Goal: Task Accomplishment & Management: Use online tool/utility

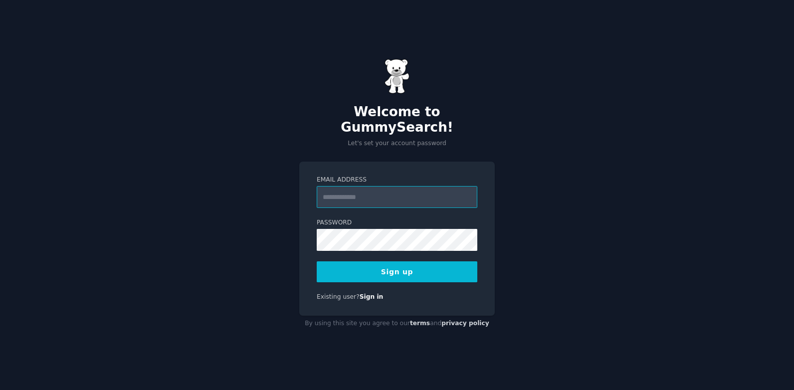
click at [348, 187] on input "Email Address" at bounding box center [397, 197] width 161 height 22
type input "**********"
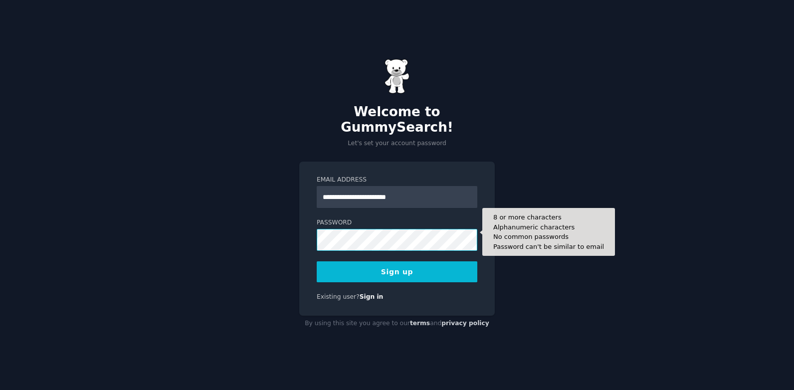
click at [317, 261] on button "Sign up" at bounding box center [397, 271] width 161 height 21
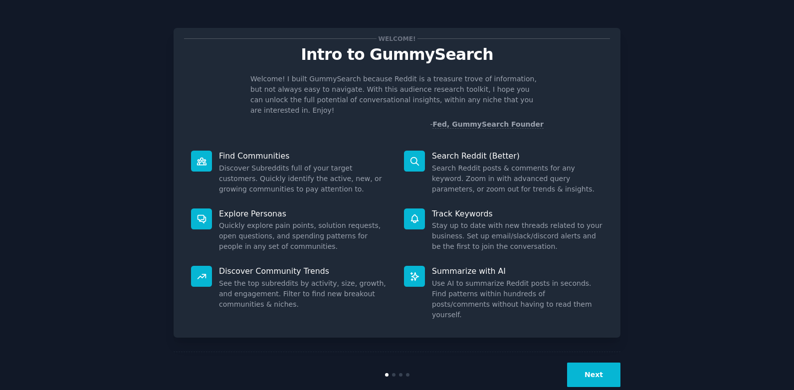
click at [594, 362] on button "Next" at bounding box center [593, 374] width 53 height 24
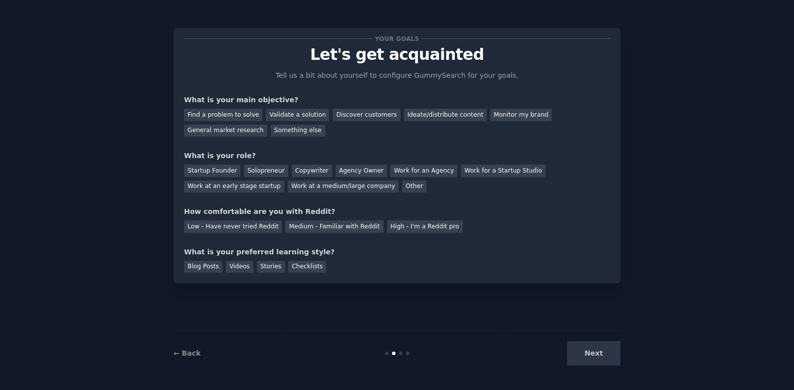
click at [594, 349] on div "Next" at bounding box center [545, 353] width 149 height 24
click at [222, 115] on div "Find a problem to solve" at bounding box center [223, 115] width 78 height 12
click at [298, 110] on div "Validate a solution" at bounding box center [297, 115] width 63 height 12
click at [237, 112] on div "Find a problem to solve" at bounding box center [223, 115] width 78 height 12
click at [256, 172] on div "Solopreneur" at bounding box center [266, 171] width 44 height 12
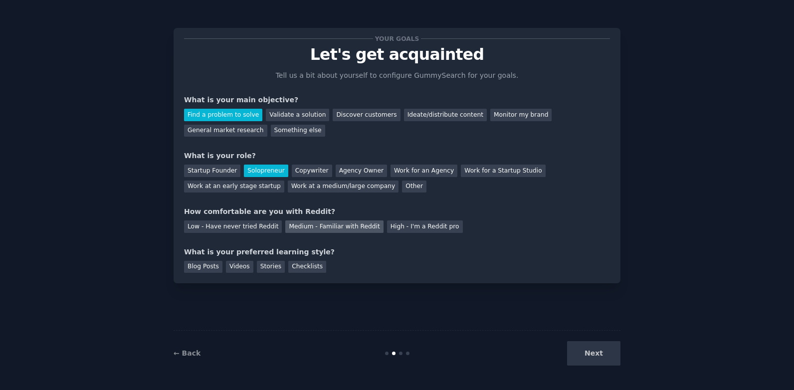
click at [297, 225] on div "Medium - Familiar with Reddit" at bounding box center [334, 226] width 98 height 12
click at [244, 266] on div "Videos" at bounding box center [239, 267] width 27 height 12
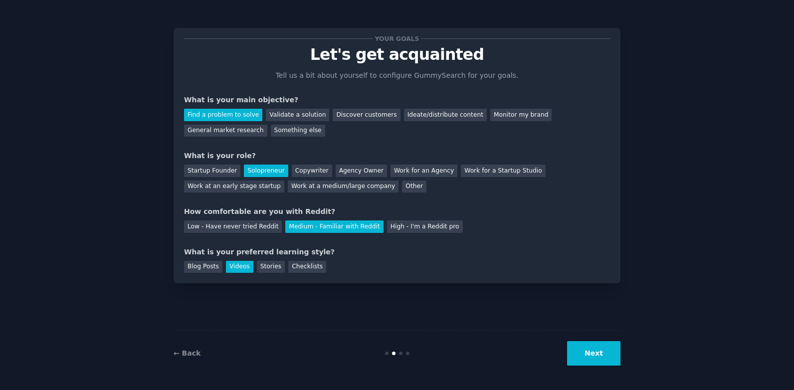
click at [611, 365] on button "Next" at bounding box center [593, 353] width 53 height 24
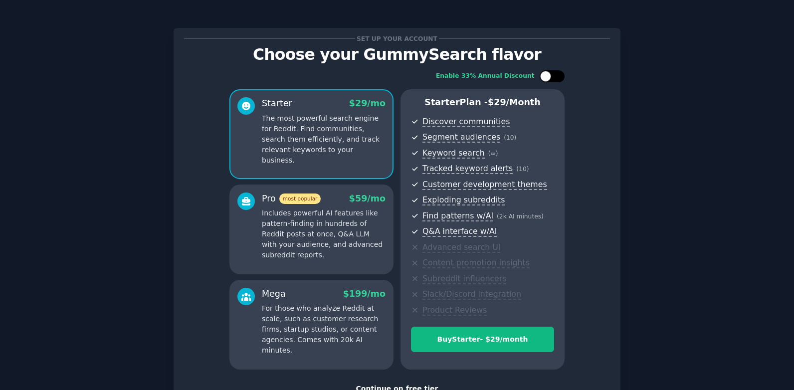
click at [548, 77] on div at bounding box center [545, 76] width 11 height 11
click at [548, 77] on div at bounding box center [546, 76] width 7 height 5
click at [340, 316] on p "For those who analyze Reddit at scale, such as customer research firms, startup…" at bounding box center [324, 329] width 124 height 52
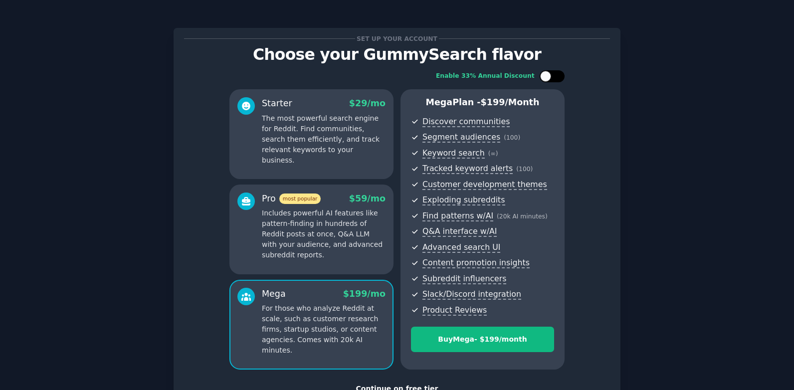
click at [553, 73] on div at bounding box center [551, 76] width 25 height 12
checkbox input "true"
click at [625, 85] on div "Set up your account Choose your GummySearch flavor Enable 33% Annual Discount S…" at bounding box center [397, 232] width 766 height 436
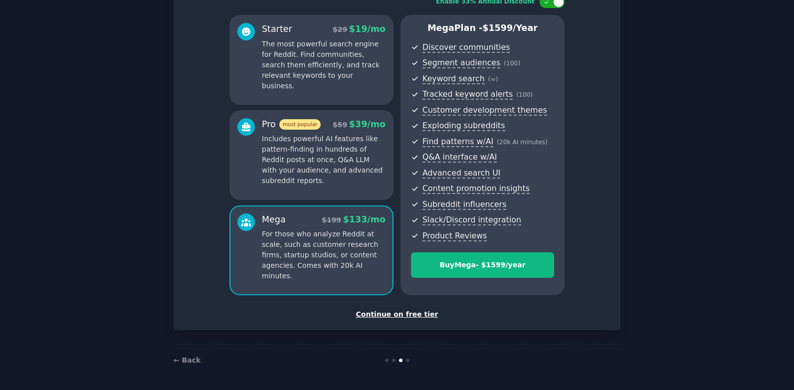
click at [387, 315] on div "Continue on free tier" at bounding box center [397, 314] width 426 height 10
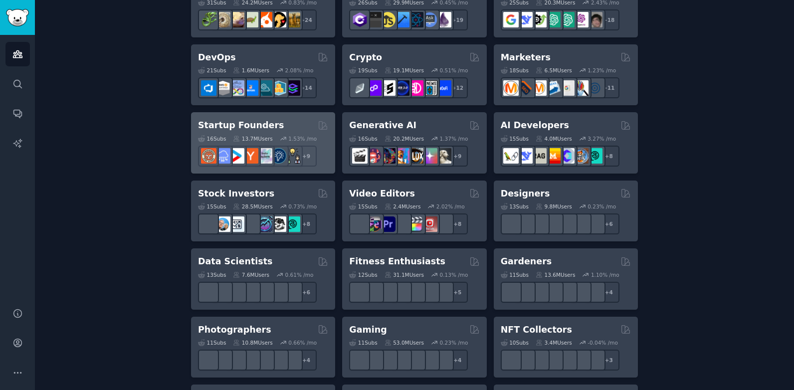
scroll to position [215, 0]
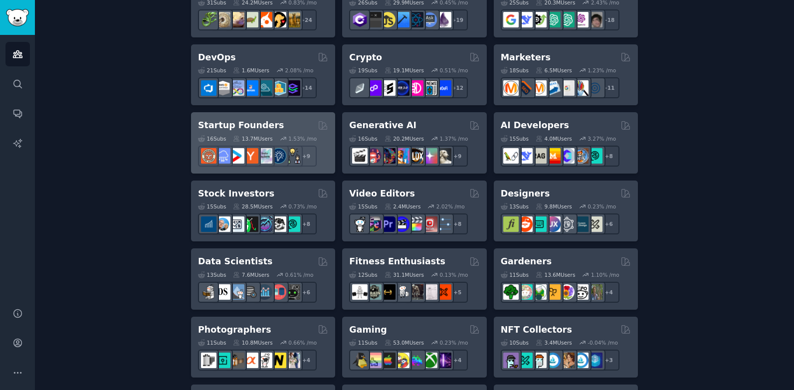
click at [229, 124] on h2 "Startup Founders" at bounding box center [241, 125] width 86 height 12
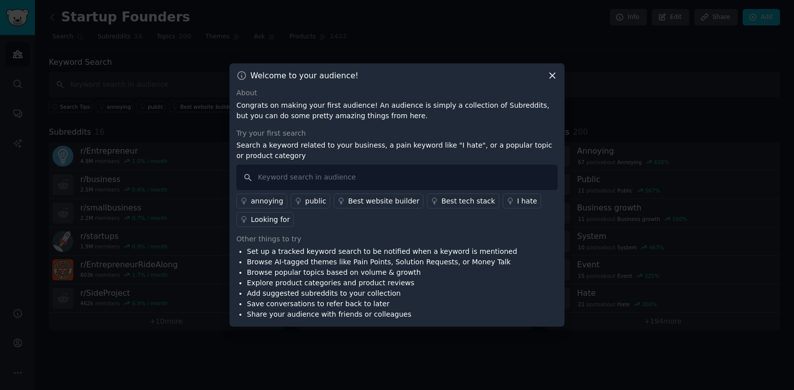
click at [556, 72] on icon at bounding box center [552, 75] width 10 height 10
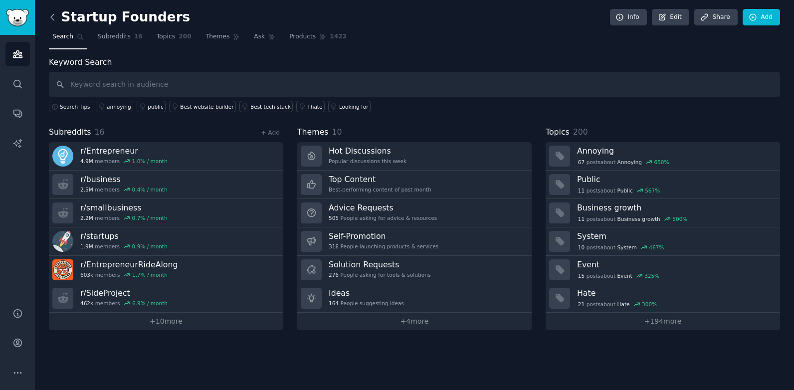
click at [51, 19] on icon at bounding box center [52, 17] width 10 height 10
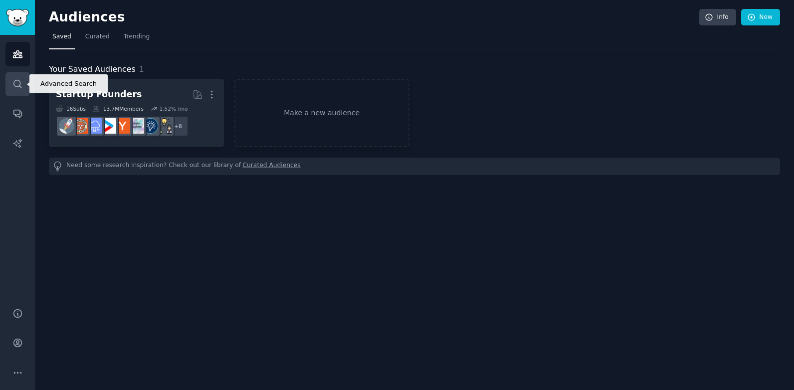
click at [18, 84] on icon "Sidebar" at bounding box center [17, 84] width 10 height 10
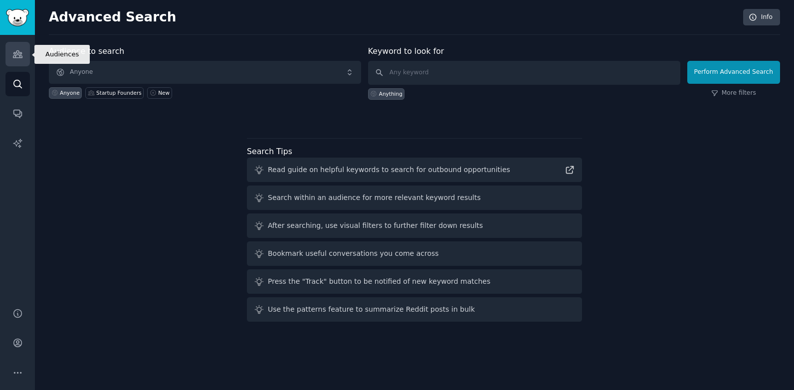
click at [27, 56] on link "Audiences" at bounding box center [17, 54] width 24 height 24
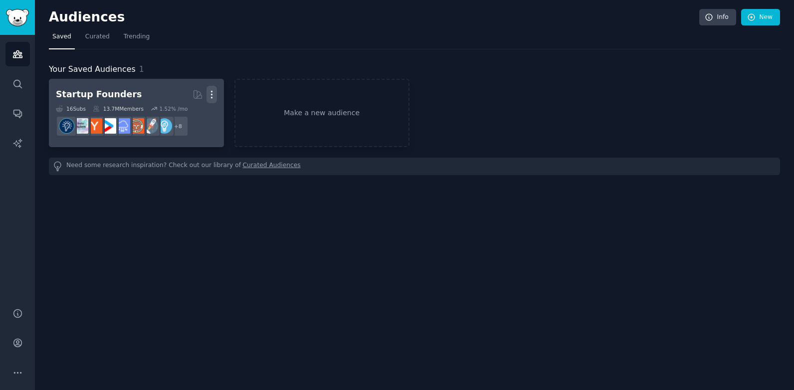
click at [213, 98] on icon "button" at bounding box center [211, 94] width 10 height 10
click at [183, 110] on div "Delete" at bounding box center [177, 115] width 47 height 21
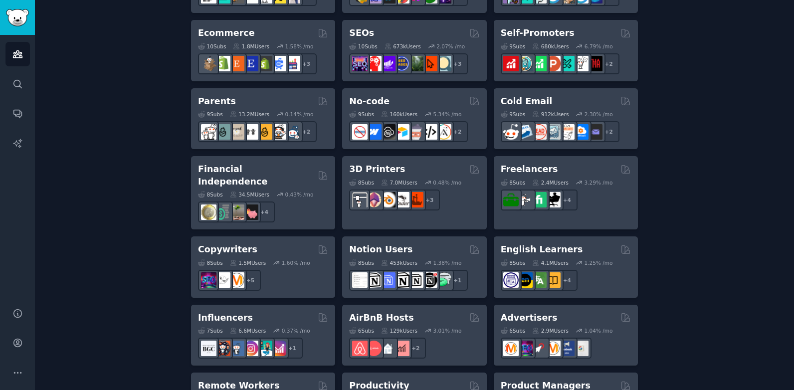
scroll to position [579, 0]
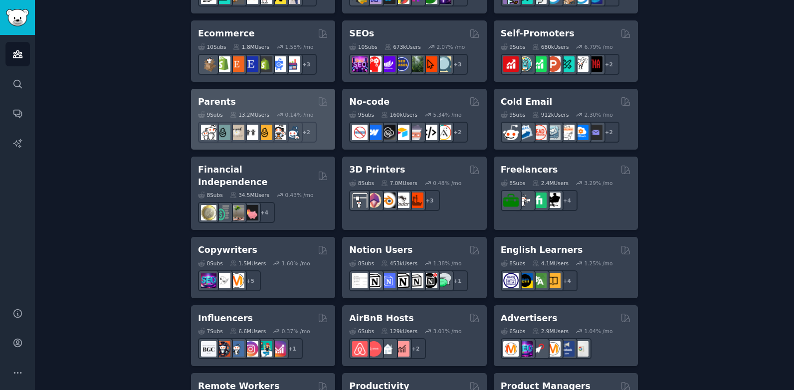
click at [229, 94] on div "Parents 9 Sub s 13.2M Users 0.14 % /mo r/SingleParents + 2" at bounding box center [263, 119] width 144 height 61
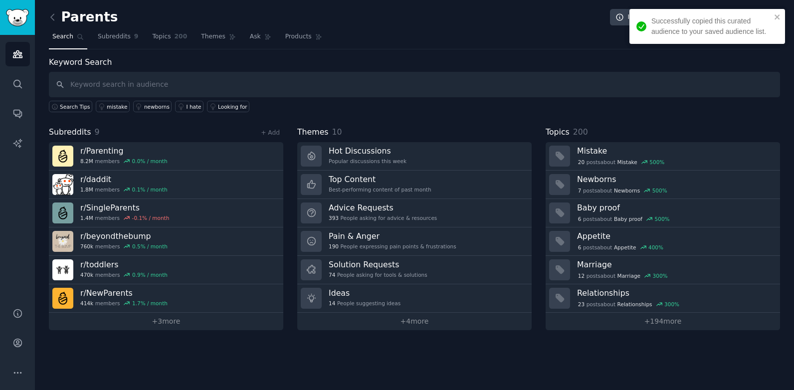
click at [210, 86] on input "text" at bounding box center [414, 84] width 731 height 25
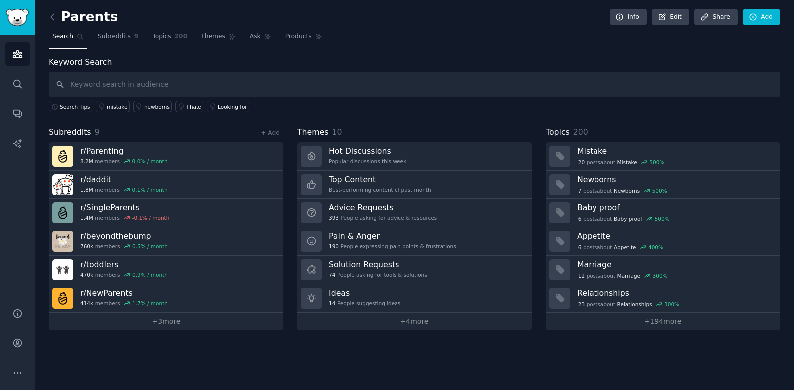
click at [210, 86] on input "text" at bounding box center [414, 84] width 731 height 25
type input "I hate"
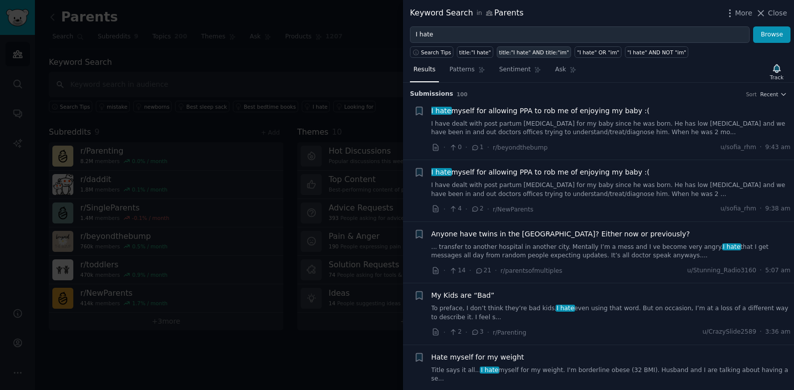
click at [529, 57] on link "title:"I hate" AND title:"im"" at bounding box center [534, 51] width 75 height 11
type input "title:"I hate" AND title:"im""
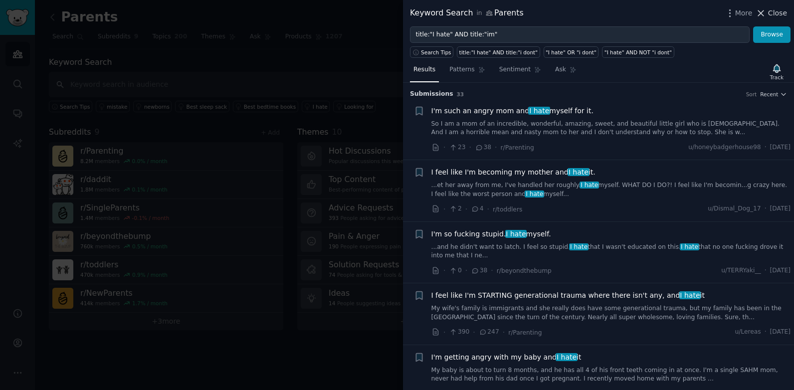
click at [779, 15] on span "Close" at bounding box center [777, 13] width 19 height 10
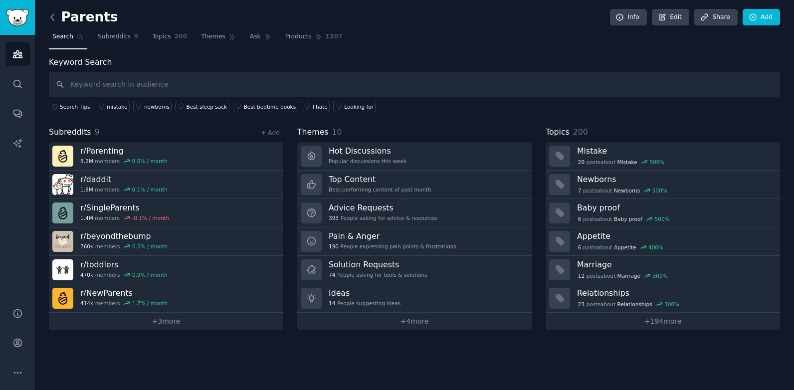
click at [54, 16] on icon at bounding box center [52, 17] width 10 height 10
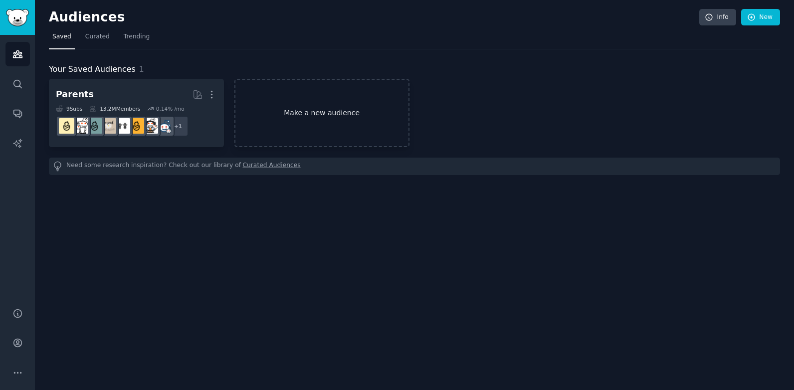
click at [256, 111] on link "Make a new audience" at bounding box center [321, 113] width 175 height 68
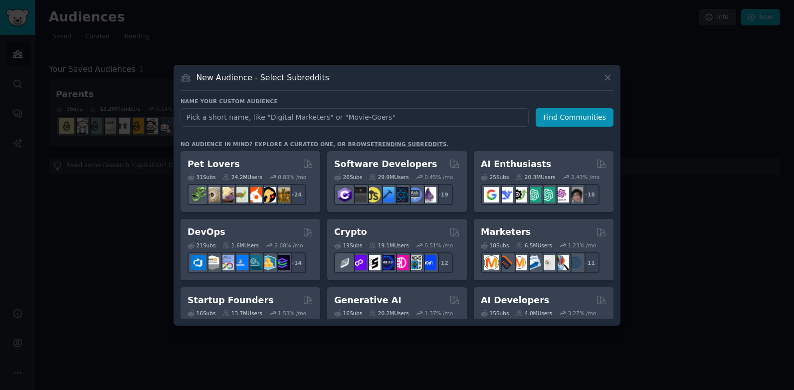
click at [297, 122] on input "text" at bounding box center [354, 117] width 348 height 18
type input "digital marketers"
click button "Find Communities" at bounding box center [574, 117] width 78 height 18
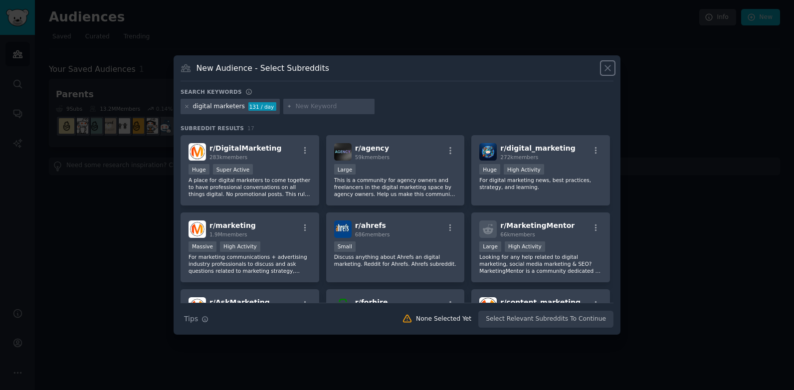
click at [612, 65] on icon at bounding box center [607, 68] width 10 height 10
